Goal: Task Accomplishment & Management: Manage account settings

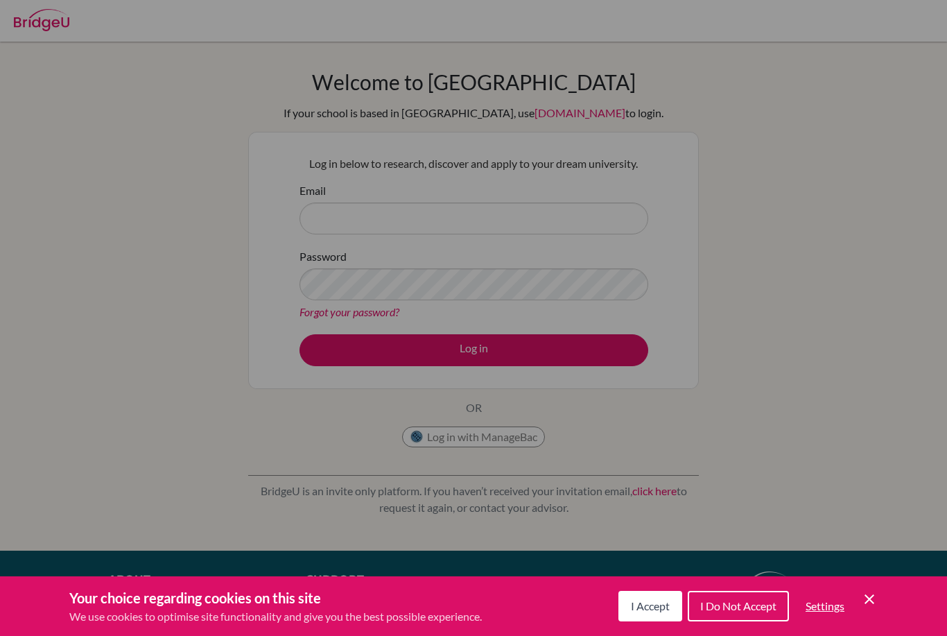
click at [822, 306] on div "Cookie Preferences" at bounding box center [473, 318] width 947 height 636
click at [819, 306] on div "Cookie Preferences" at bounding box center [473, 318] width 947 height 636
click at [818, 305] on div "Cookie Preferences" at bounding box center [473, 318] width 947 height 636
click at [854, 318] on div "Cookie Preferences" at bounding box center [473, 318] width 947 height 636
click at [874, 600] on icon "Cookie Control Close Icon" at bounding box center [869, 599] width 17 height 17
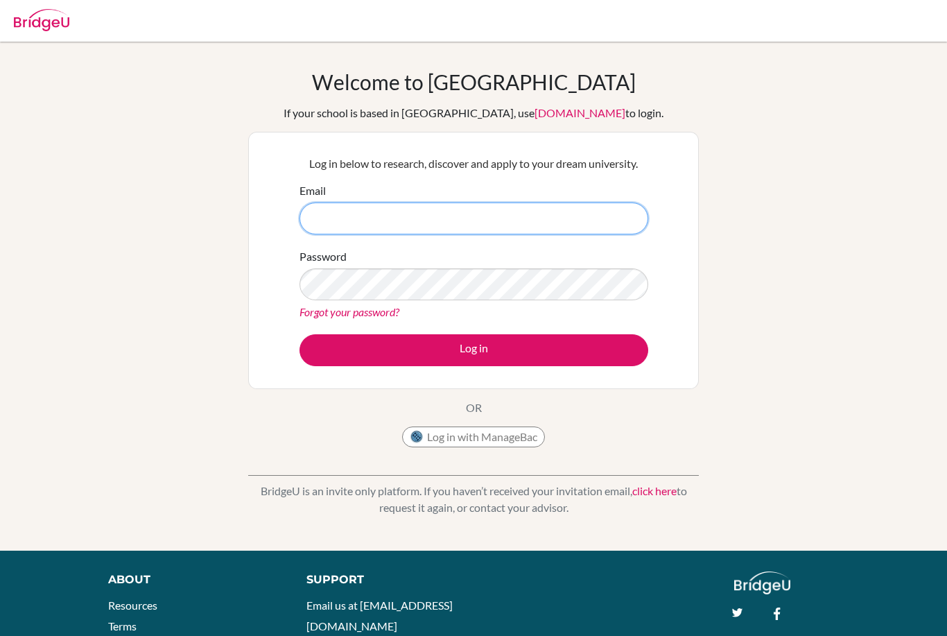
click at [338, 218] on input "Email" at bounding box center [474, 218] width 349 height 32
type input "29Ray.fardianno@sisschools.org"
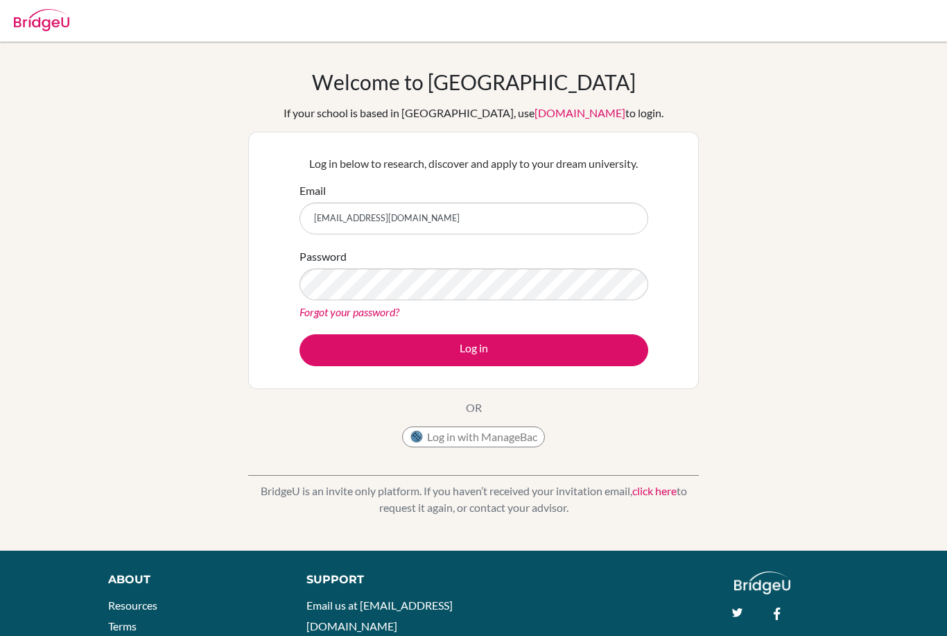
click at [900, 203] on div "Welcome to BridgeU If your school is based in China, use app.bridge-u.com.cn to…" at bounding box center [473, 295] width 947 height 453
click at [475, 323] on form "Email 29Ray.fardianno@sisschools.org Password Forgot your password? Log in" at bounding box center [474, 274] width 349 height 184
click at [325, 314] on link "Forgot your password?" at bounding box center [350, 311] width 100 height 13
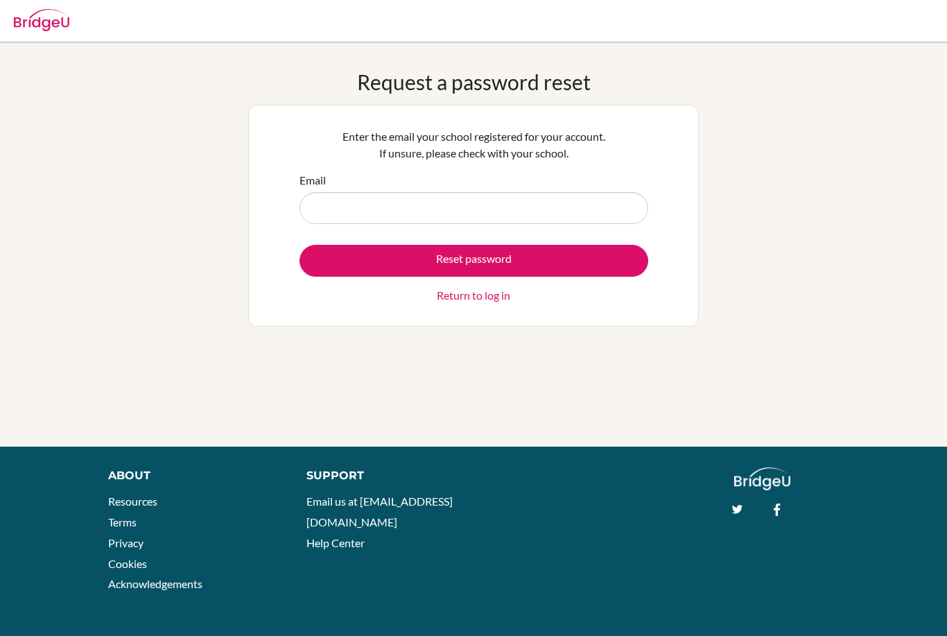
click at [342, 204] on input "Email" at bounding box center [474, 208] width 349 height 32
type input "reigentf@gmail.com"
click at [335, 265] on button "Reset password" at bounding box center [474, 261] width 349 height 32
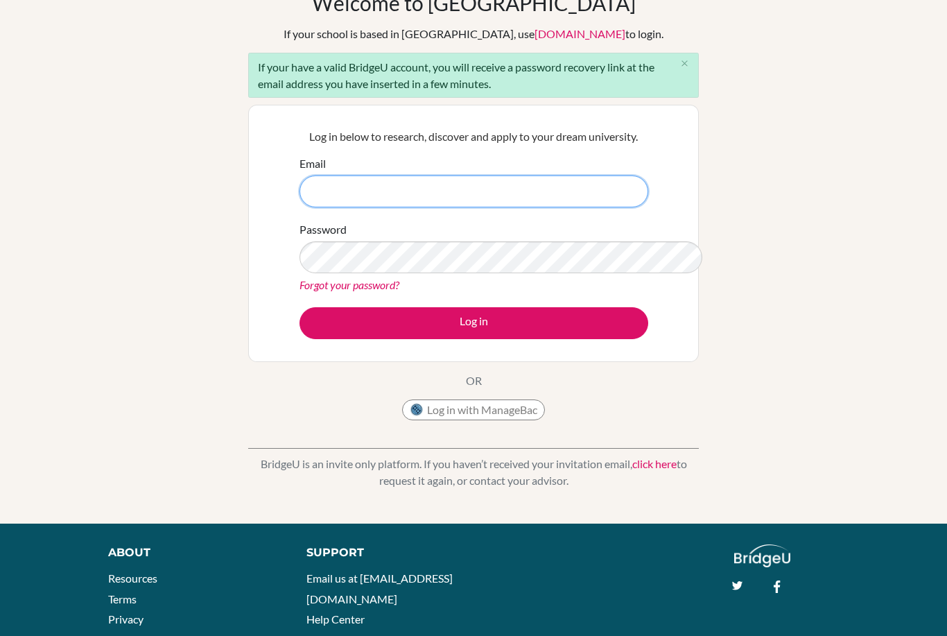
scroll to position [80, 0]
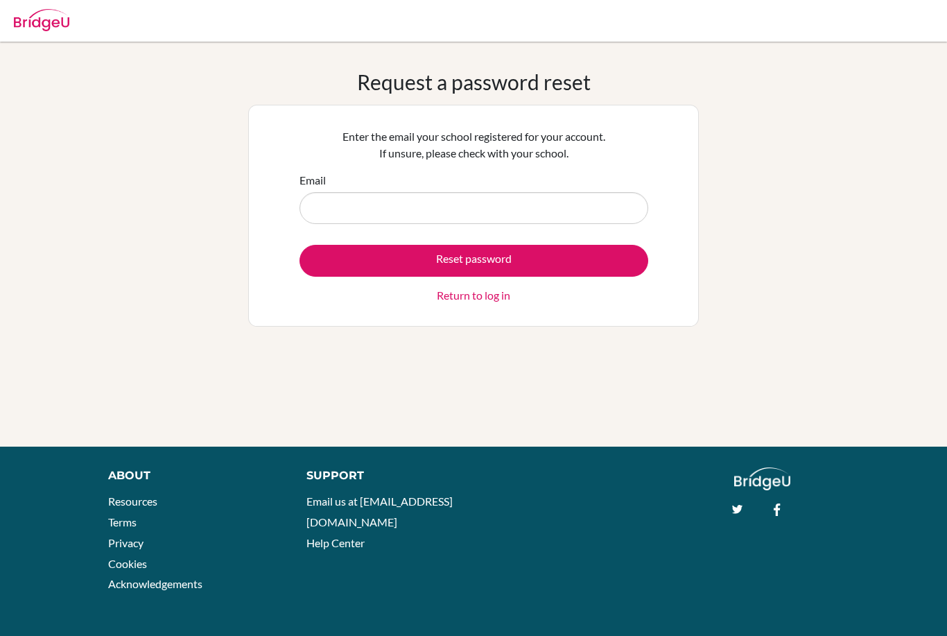
click at [338, 196] on input "Email" at bounding box center [474, 208] width 349 height 32
type input "29Ray.Fardianno@sisschools.org"
click at [604, 257] on button "Reset password" at bounding box center [474, 261] width 349 height 32
click at [615, 253] on button "Reset password" at bounding box center [474, 261] width 349 height 32
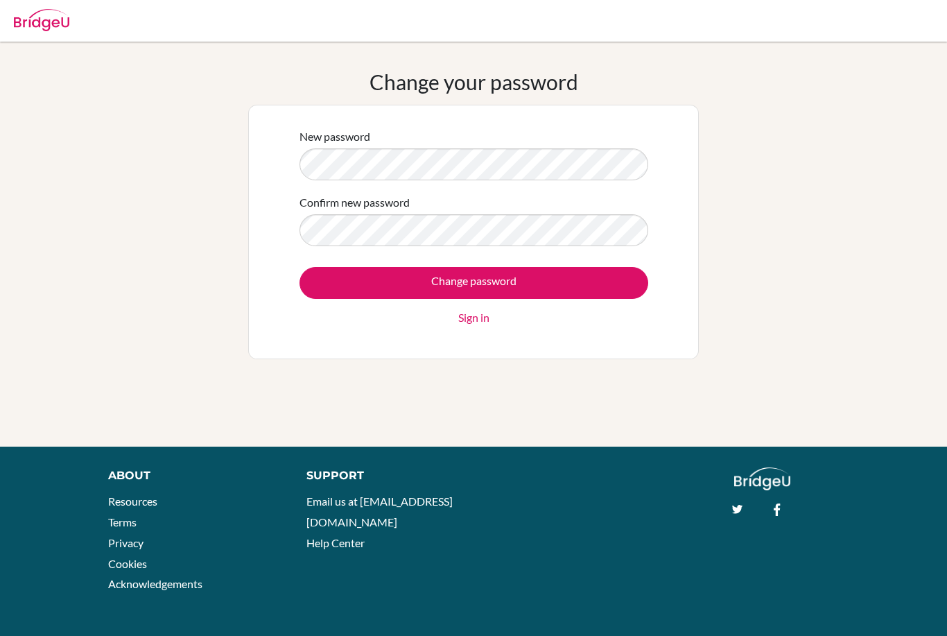
click at [537, 209] on div "Confirm new password" at bounding box center [474, 220] width 349 height 52
click at [536, 208] on div "Confirm new password" at bounding box center [474, 220] width 349 height 52
click at [596, 271] on input "Change password" at bounding box center [474, 283] width 349 height 32
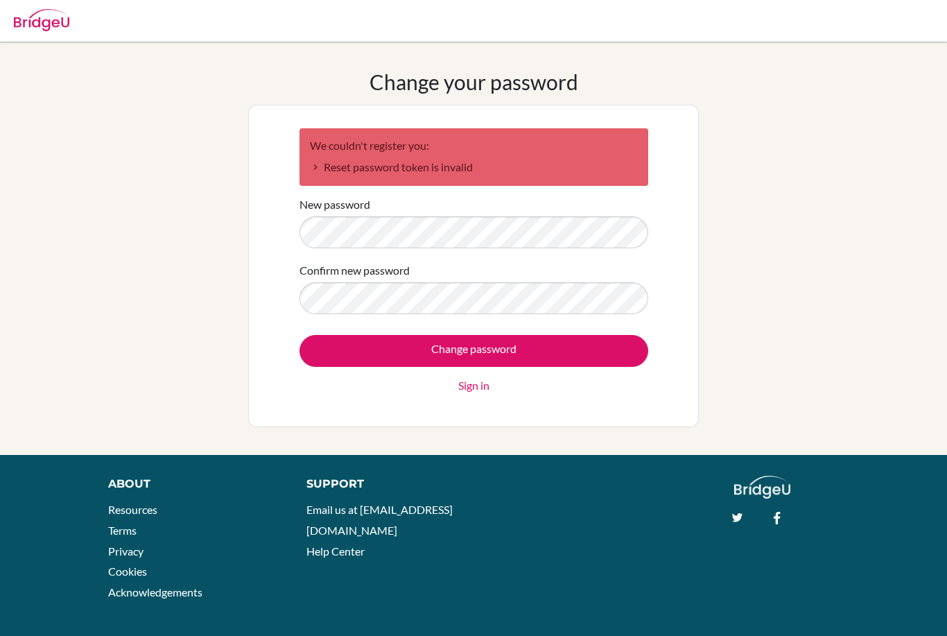
click at [661, 175] on div "We couldn't register you: Reset password token is invalid New password Confirm …" at bounding box center [473, 266] width 451 height 322
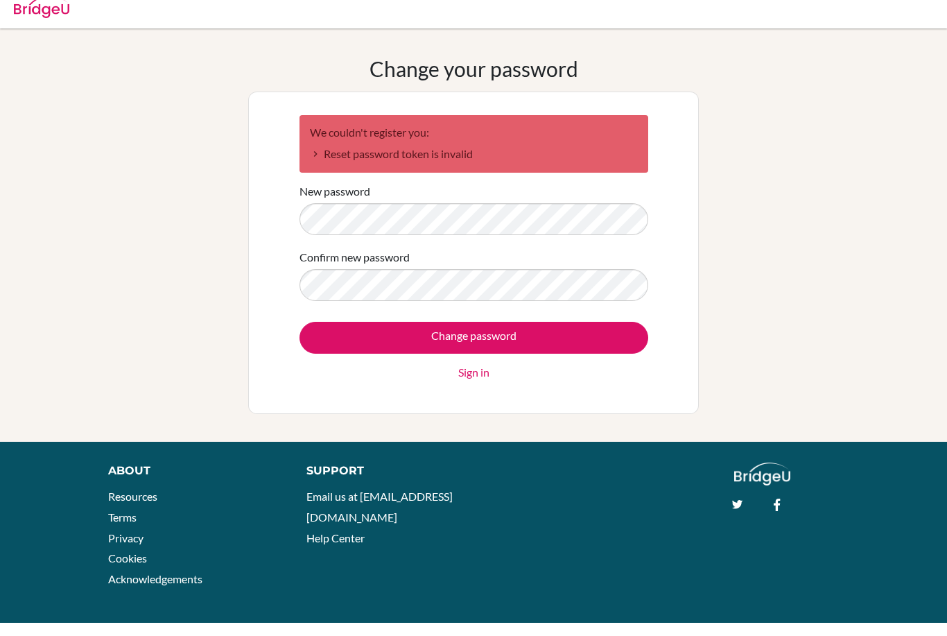
click at [670, 223] on div "We couldn't register you: Reset password token is invalid New password Confirm …" at bounding box center [473, 266] width 451 height 322
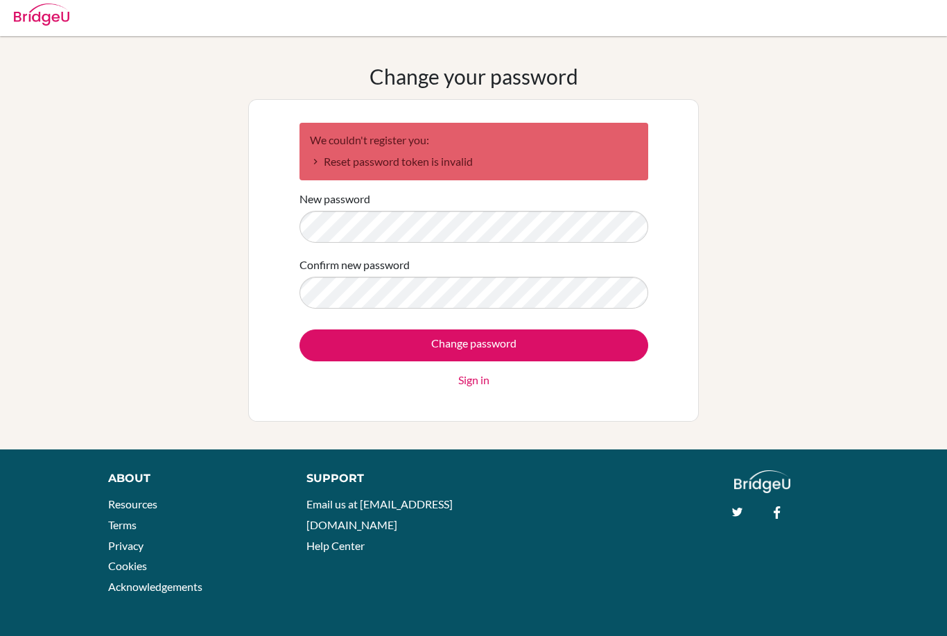
click at [605, 340] on input "Change password" at bounding box center [474, 345] width 349 height 32
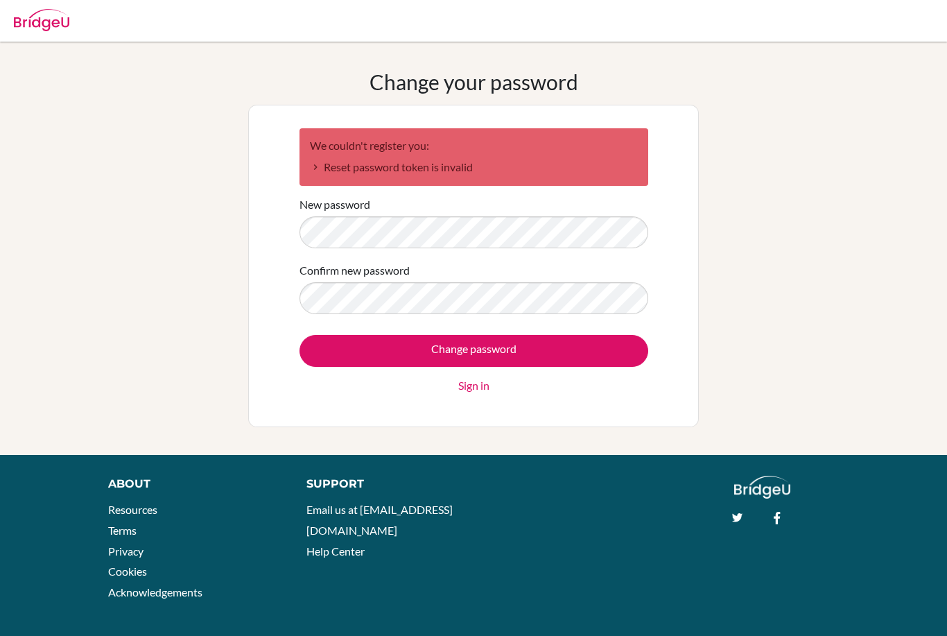
click at [594, 349] on input "Change password" at bounding box center [474, 351] width 349 height 32
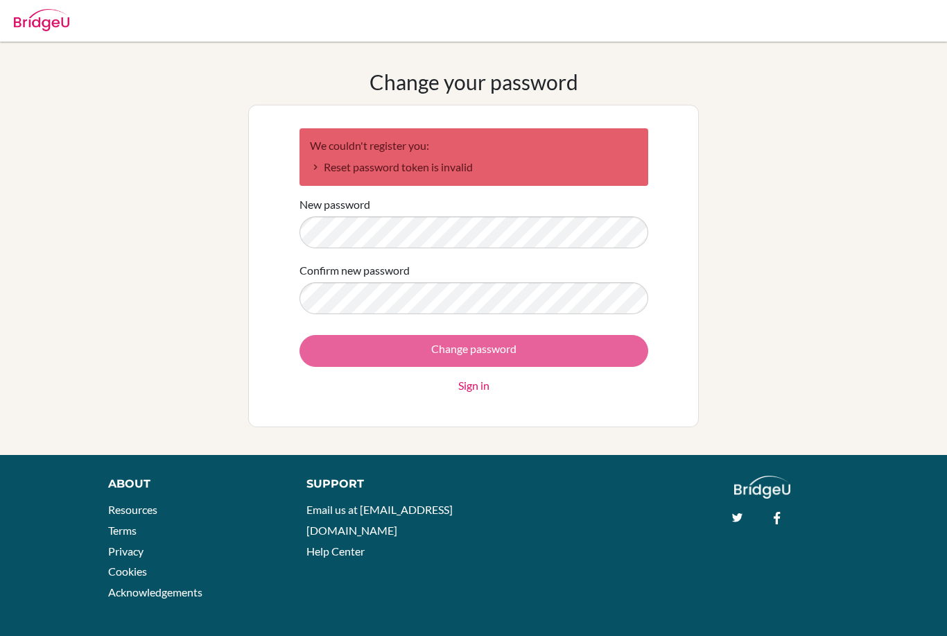
click at [596, 347] on div "Change password Sign in" at bounding box center [474, 364] width 349 height 59
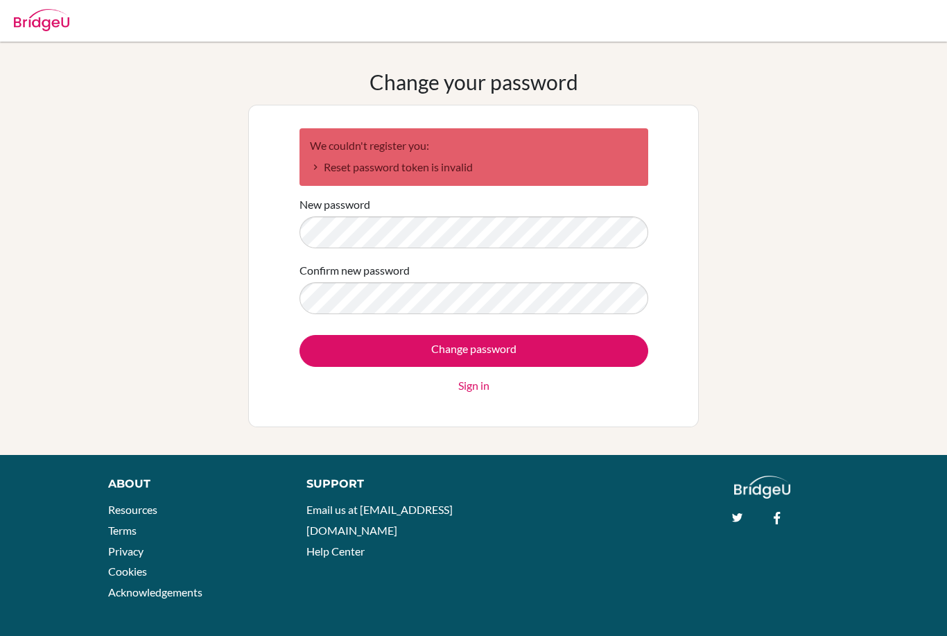
click at [639, 625] on footer "About Resources Terms Privacy Cookies Acknowledgements Support Email us at [EMA…" at bounding box center [473, 549] width 947 height 189
